Goal: Find specific page/section: Find specific page/section

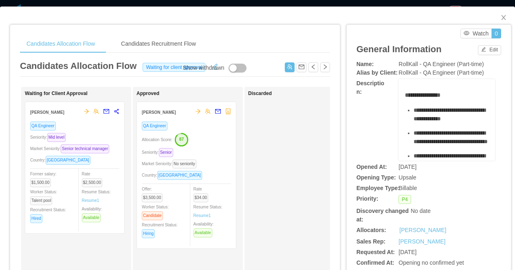
scroll to position [0, 343]
click at [288, 2] on div "**********" at bounding box center [257, 135] width 515 height 270
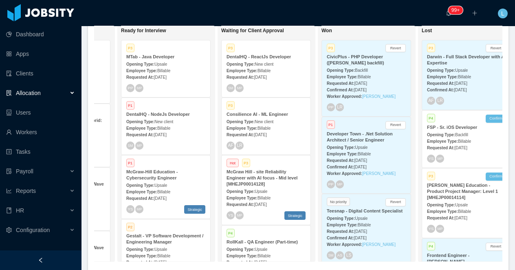
scroll to position [0, 287]
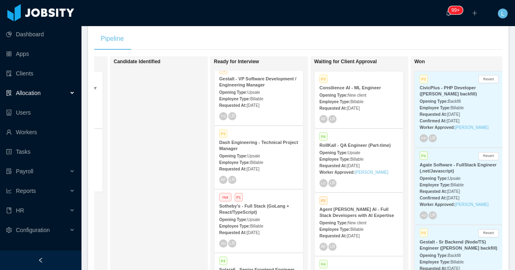
scroll to position [9, 0]
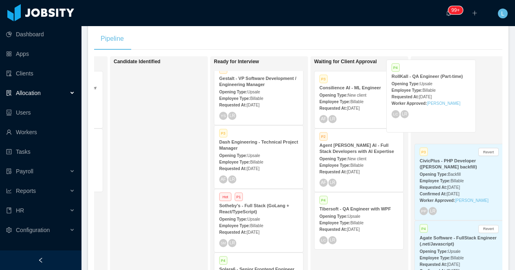
drag, startPoint x: 372, startPoint y: 146, endPoint x: 444, endPoint y: 77, distance: 99.8
click at [444, 77] on div "On Hold Looking for candidate Hot P3 Sapiens - IT Cloud Support Engineer Openin…" at bounding box center [298, 177] width 409 height 243
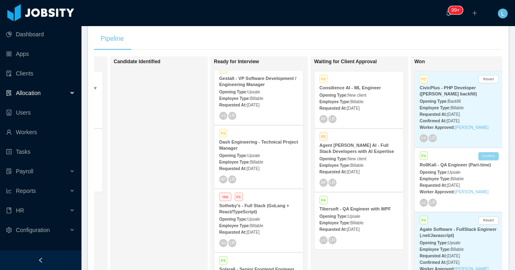
click at [485, 158] on button "Confirm" at bounding box center [489, 156] width 20 height 8
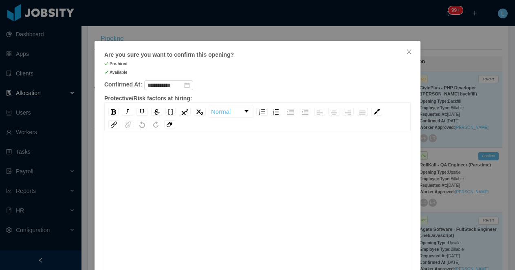
click at [162, 170] on div "rdw-editor" at bounding box center [258, 216] width 294 height 143
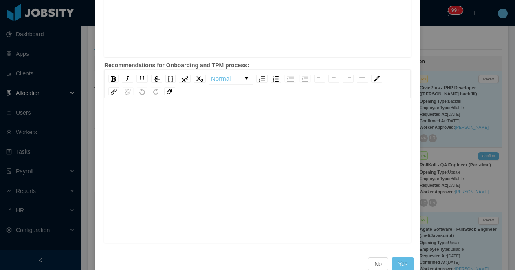
scroll to position [419, 0]
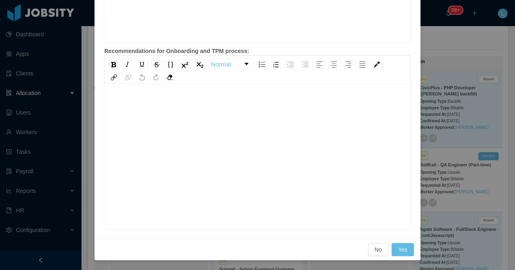
click at [212, 121] on div "rdw-editor" at bounding box center [258, 169] width 294 height 143
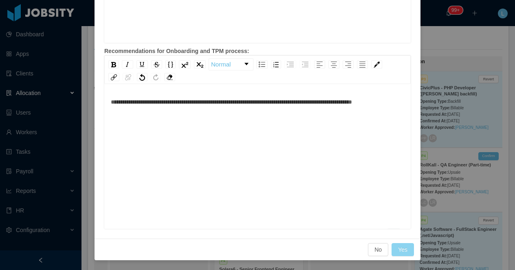
click at [408, 253] on button "Yes" at bounding box center [403, 249] width 22 height 13
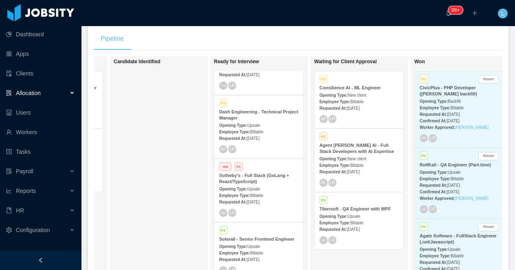
scroll to position [51, 0]
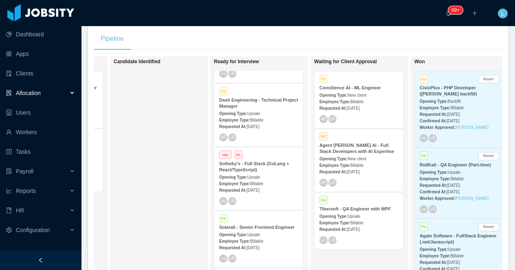
click at [269, 173] on div "Opening Type: Upsale" at bounding box center [258, 176] width 79 height 9
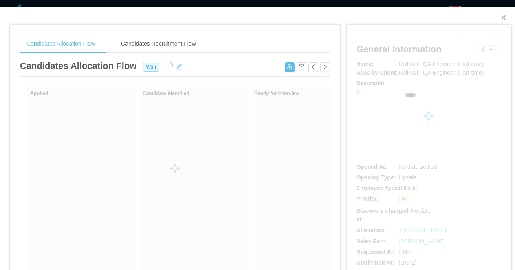
click at [283, 4] on div "Candidates Allocation Flow Candidates Recruitment Flow Candidates Allocation Fl…" at bounding box center [257, 135] width 515 height 270
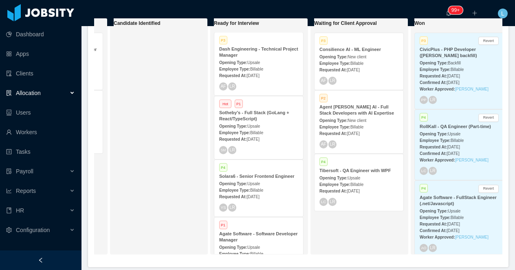
scroll to position [95, 0]
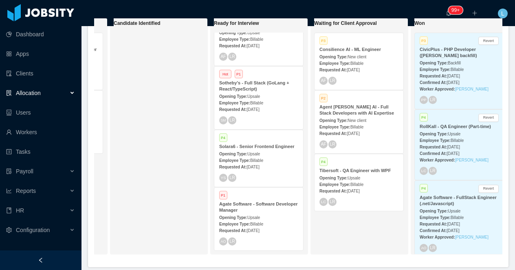
click at [248, 216] on strong "Opening Type:" at bounding box center [233, 217] width 28 height 4
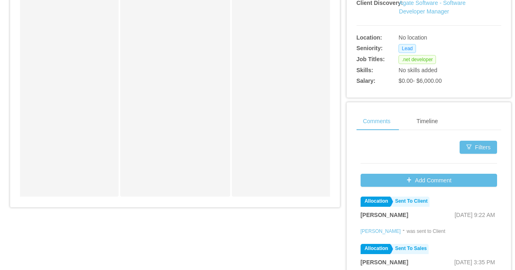
scroll to position [318, 0]
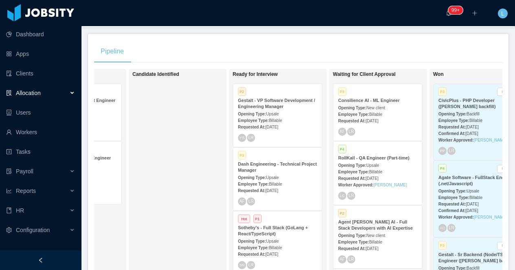
scroll to position [0, 179]
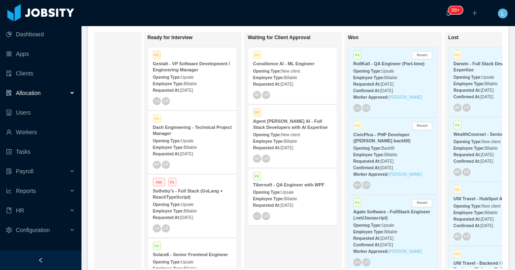
scroll to position [171, 0]
click at [398, 15] on div "··· 99+ ··· ··· L ···" at bounding box center [257, 13] width 517 height 26
